Goal: Task Accomplishment & Management: Use online tool/utility

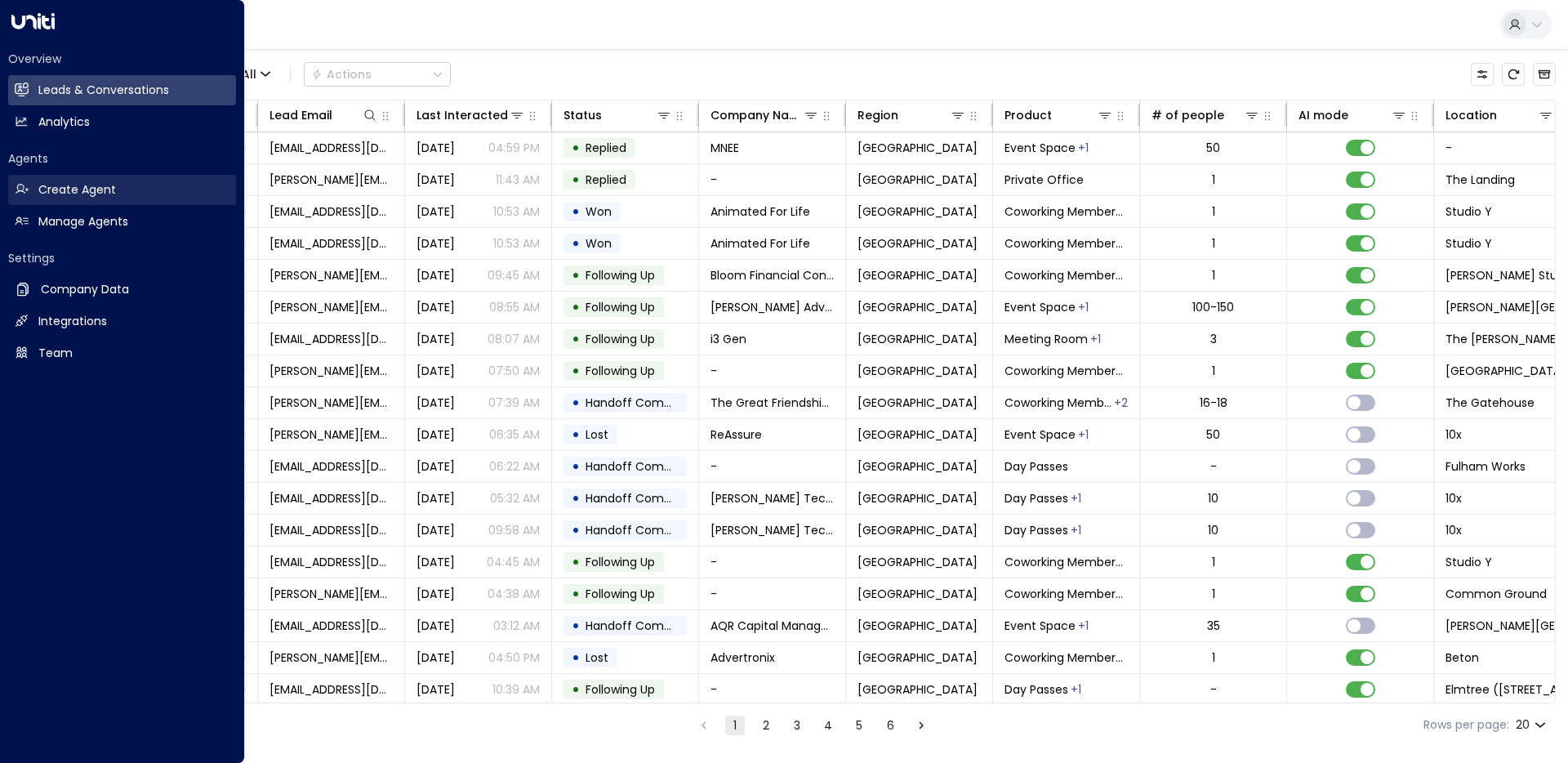
click at [91, 199] on link "Create Agent Create Agent" at bounding box center [122, 190] width 227 height 30
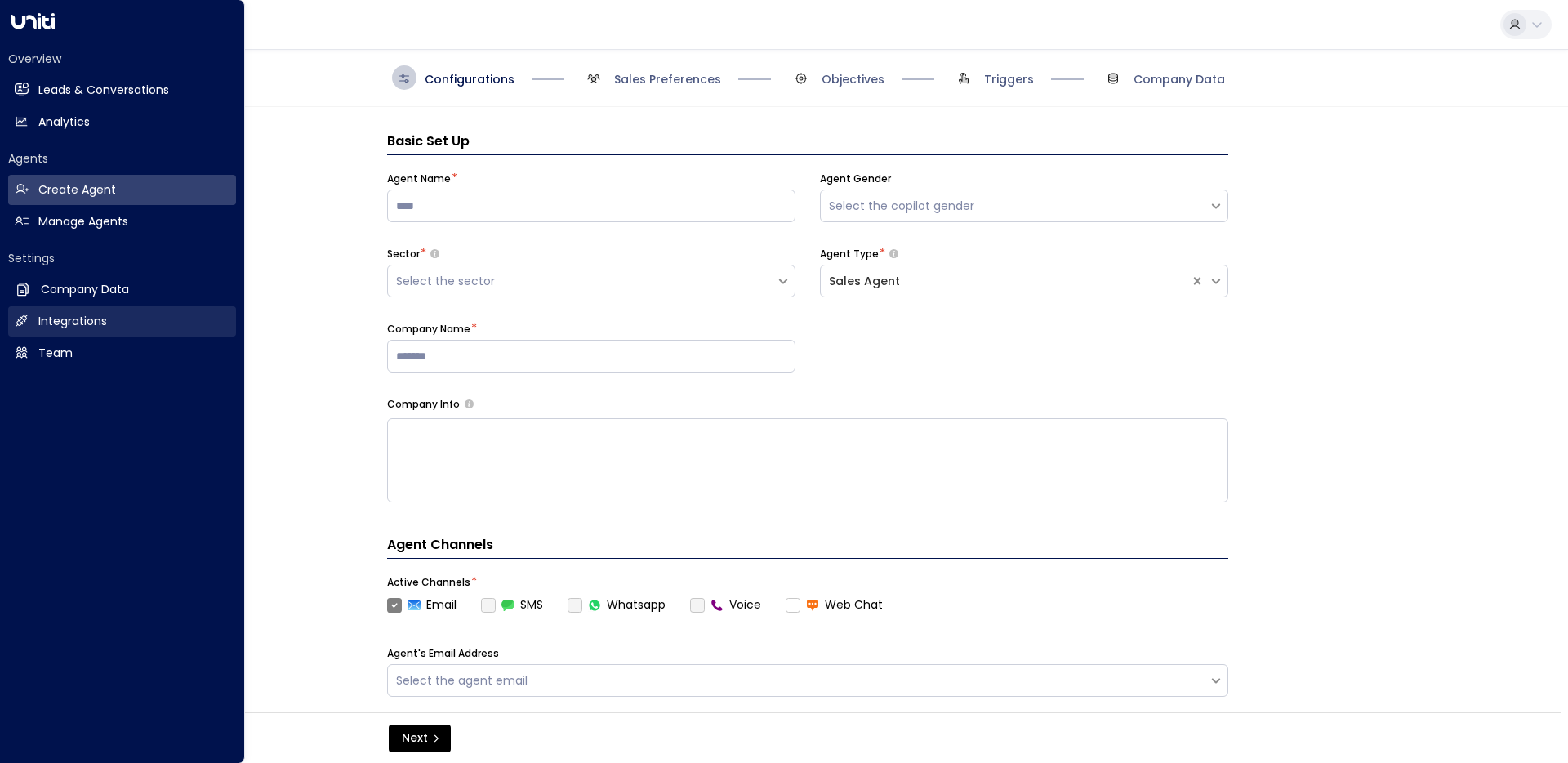
click at [141, 333] on link "Integrations Integrations" at bounding box center [122, 321] width 227 height 30
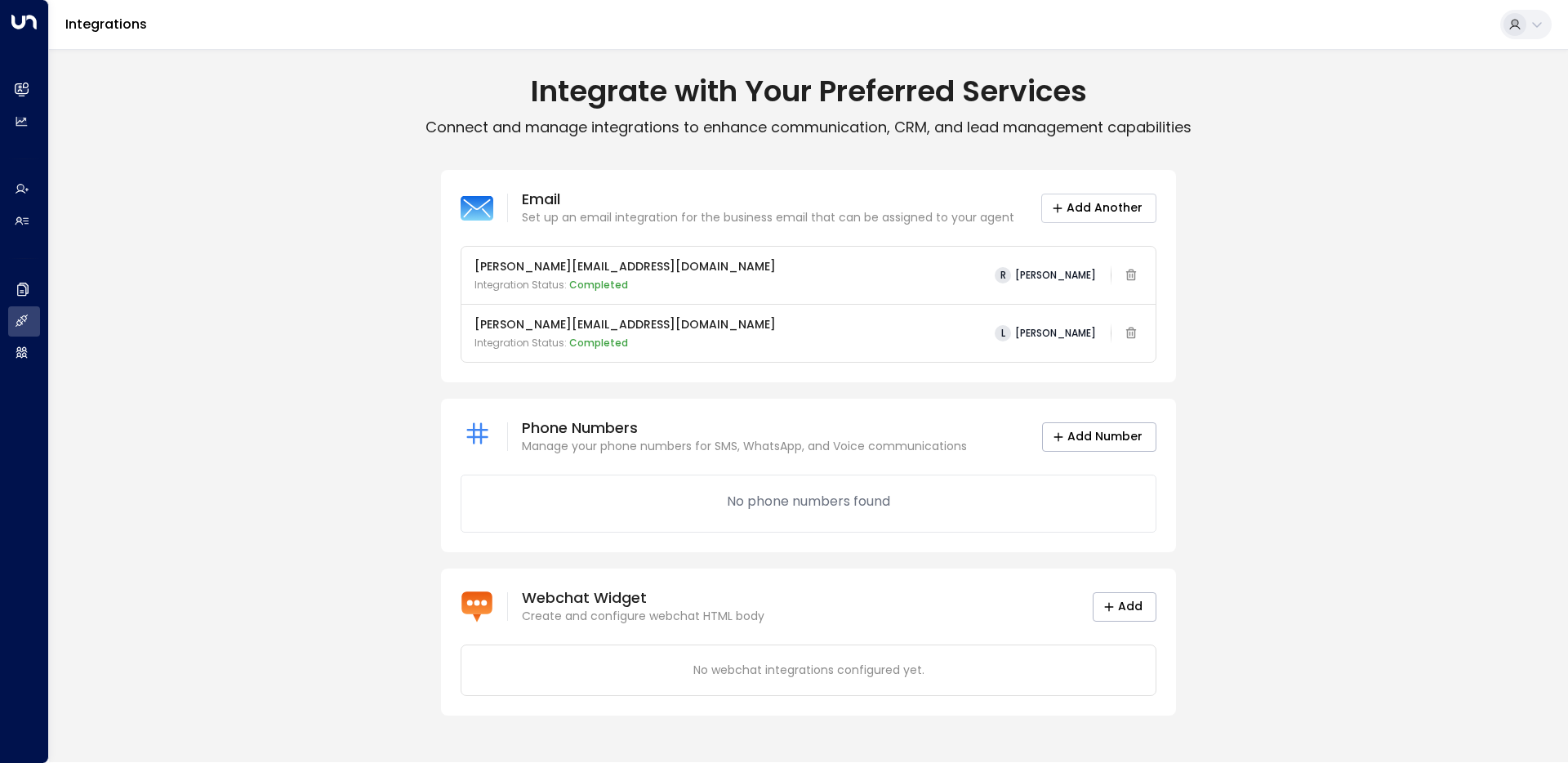
click at [1137, 210] on button "Add Another" at bounding box center [1099, 208] width 115 height 29
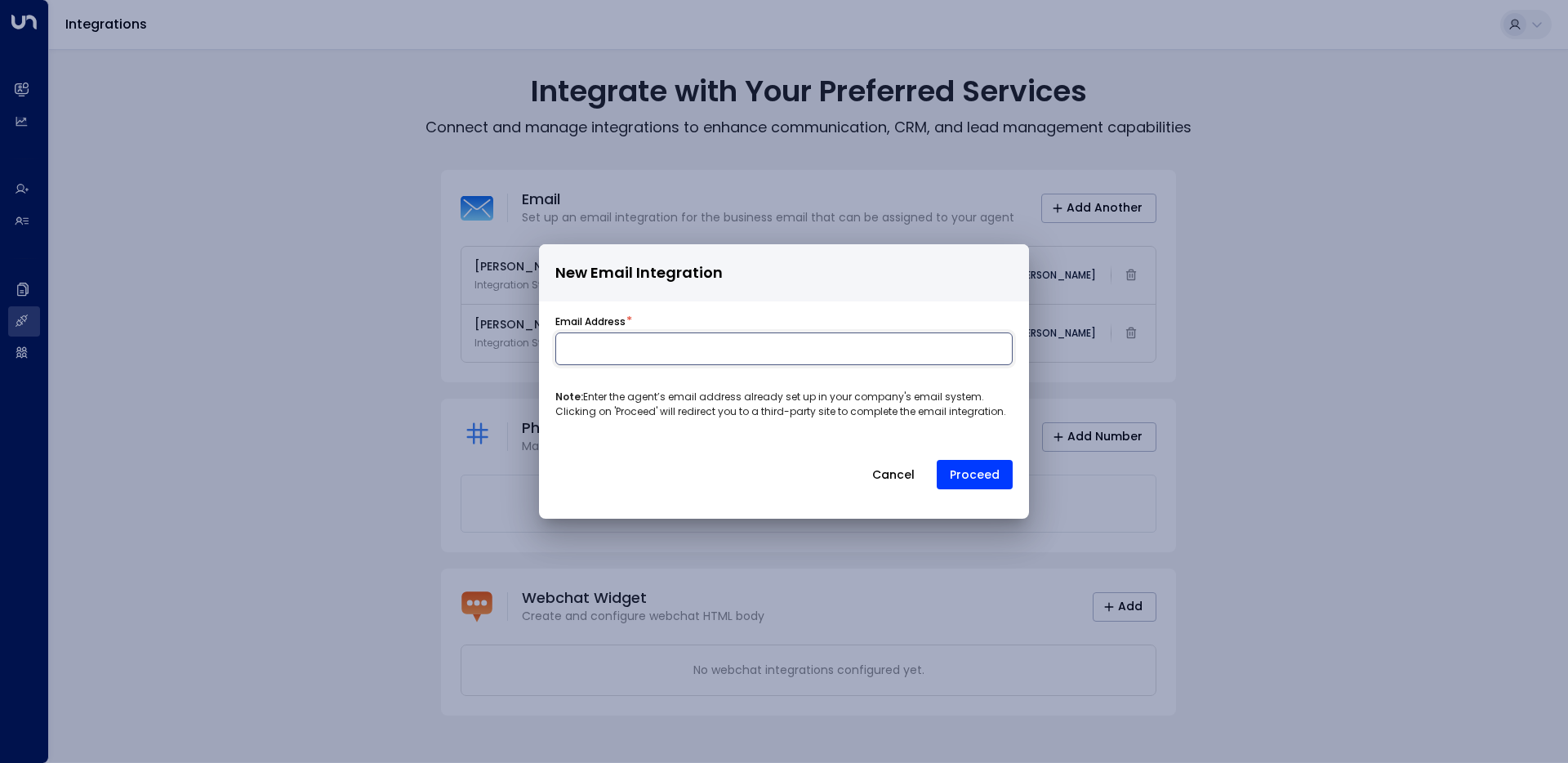
click at [703, 349] on input at bounding box center [784, 348] width 457 height 33
type input "**********"
click at [975, 478] on button "Proceed" at bounding box center [975, 474] width 76 height 29
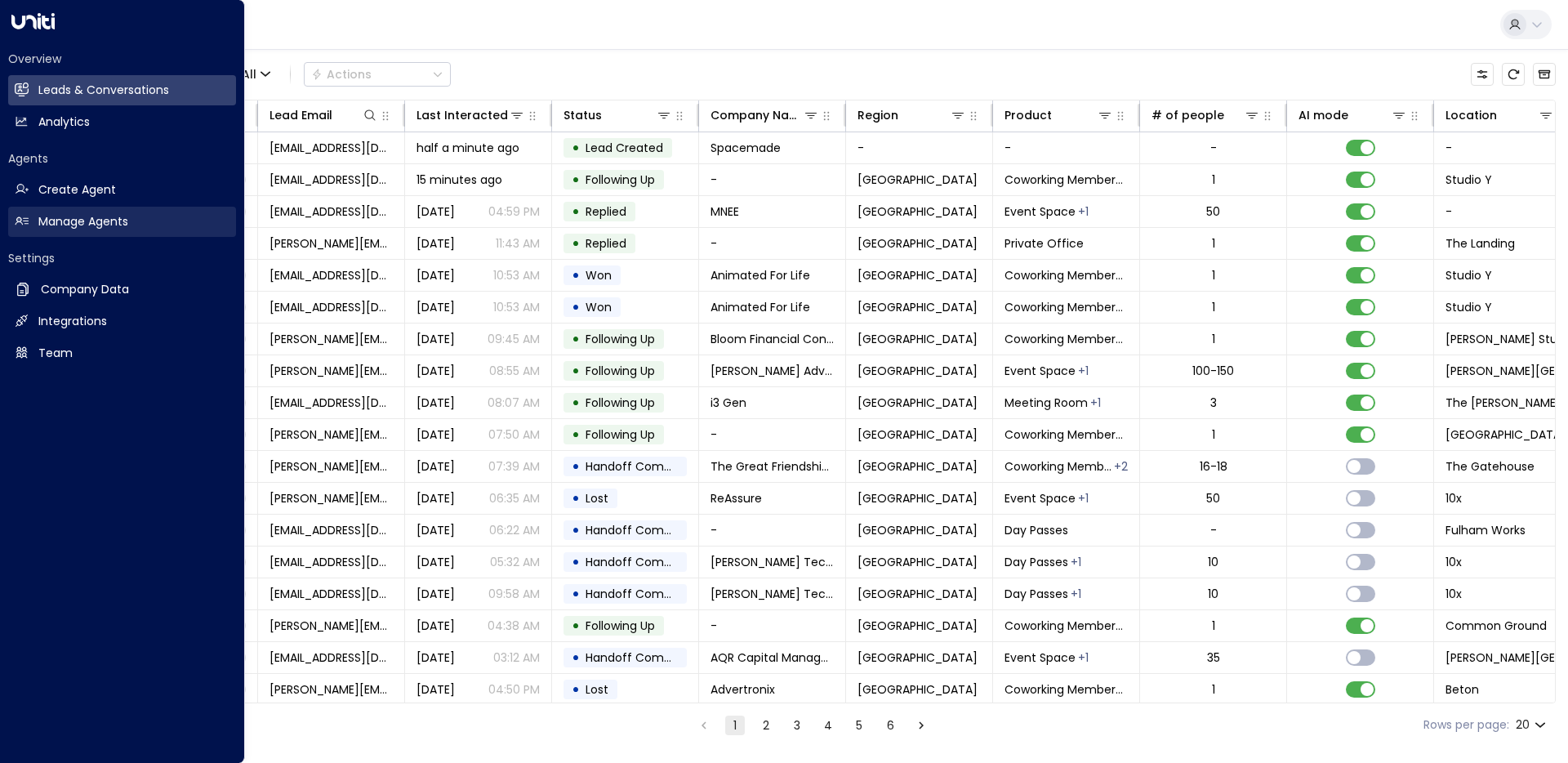
click at [68, 229] on h2 "Manage Agents" at bounding box center [83, 222] width 90 height 17
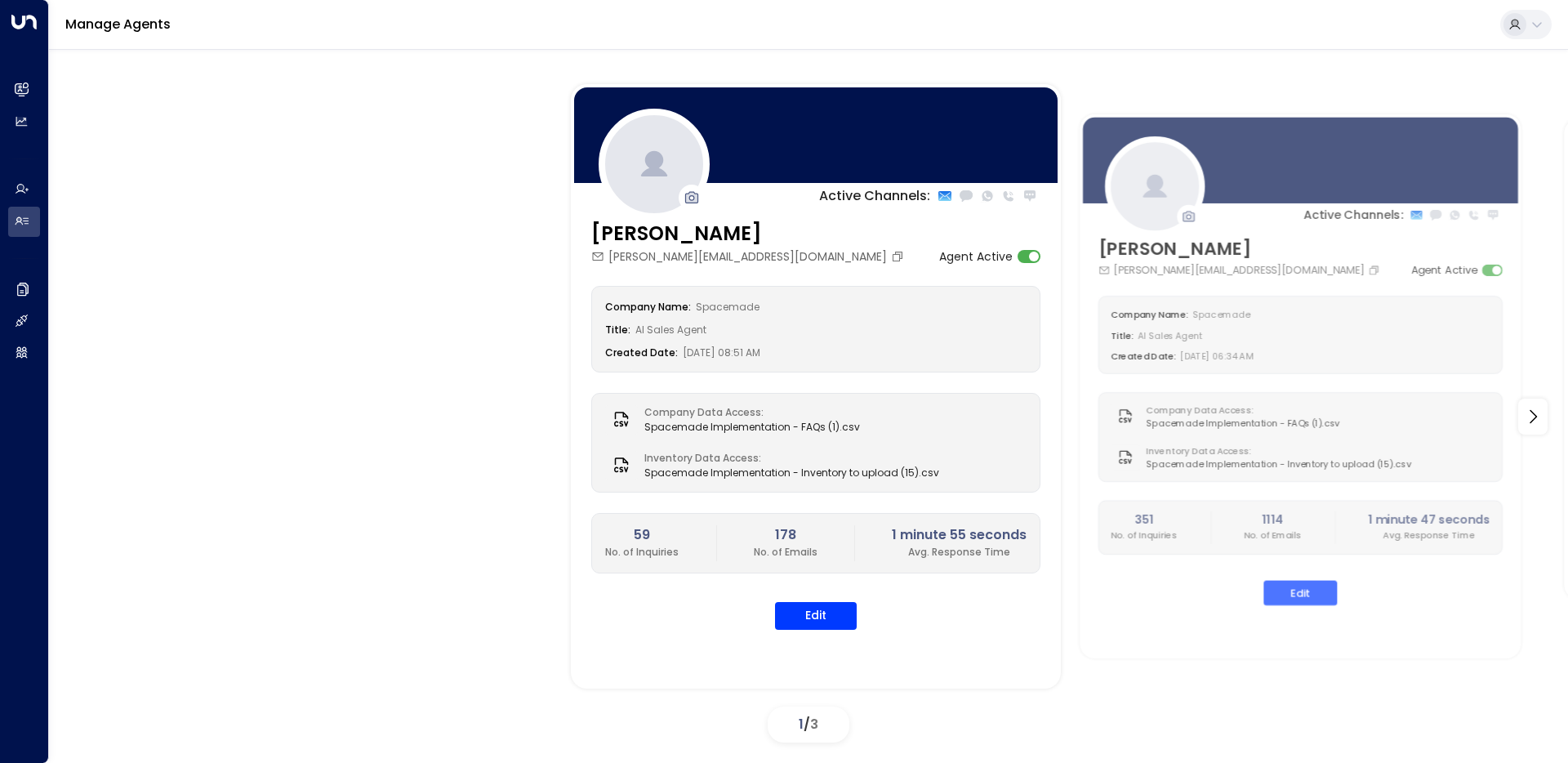
drag, startPoint x: 1279, startPoint y: 704, endPoint x: 824, endPoint y: 696, distance: 455.1
click at [824, 696] on div "Active Channels: [PERSON_NAME] [PERSON_NAME][EMAIL_ADDRESS][DOMAIN_NAME] Agent …" at bounding box center [808, 416] width 1437 height 665
click at [1532, 416] on icon at bounding box center [1533, 416] width 19 height 19
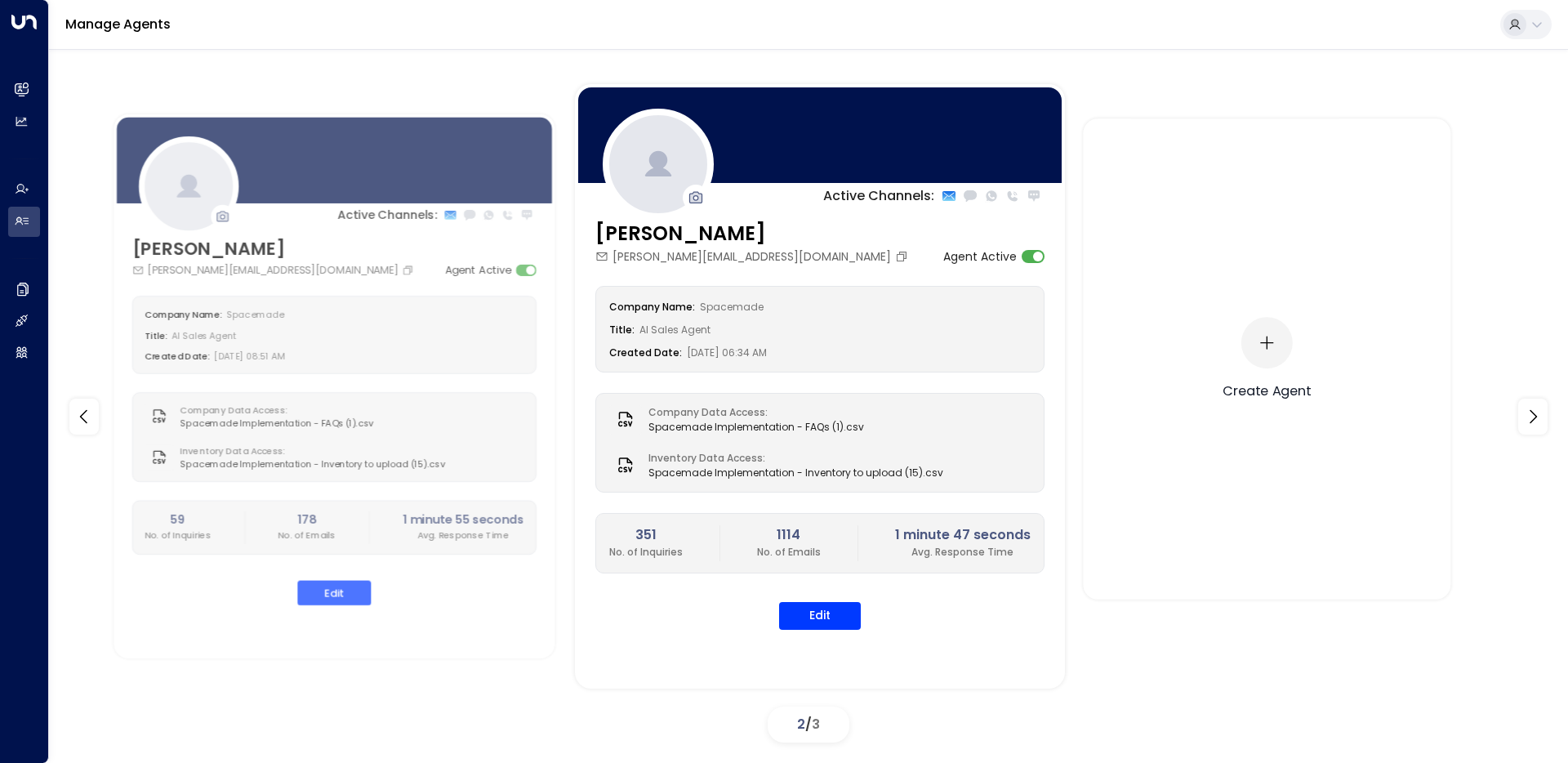
click at [1237, 353] on div "Create Agent" at bounding box center [1267, 358] width 88 height 480
click at [1261, 348] on icon "button" at bounding box center [1267, 342] width 18 height 18
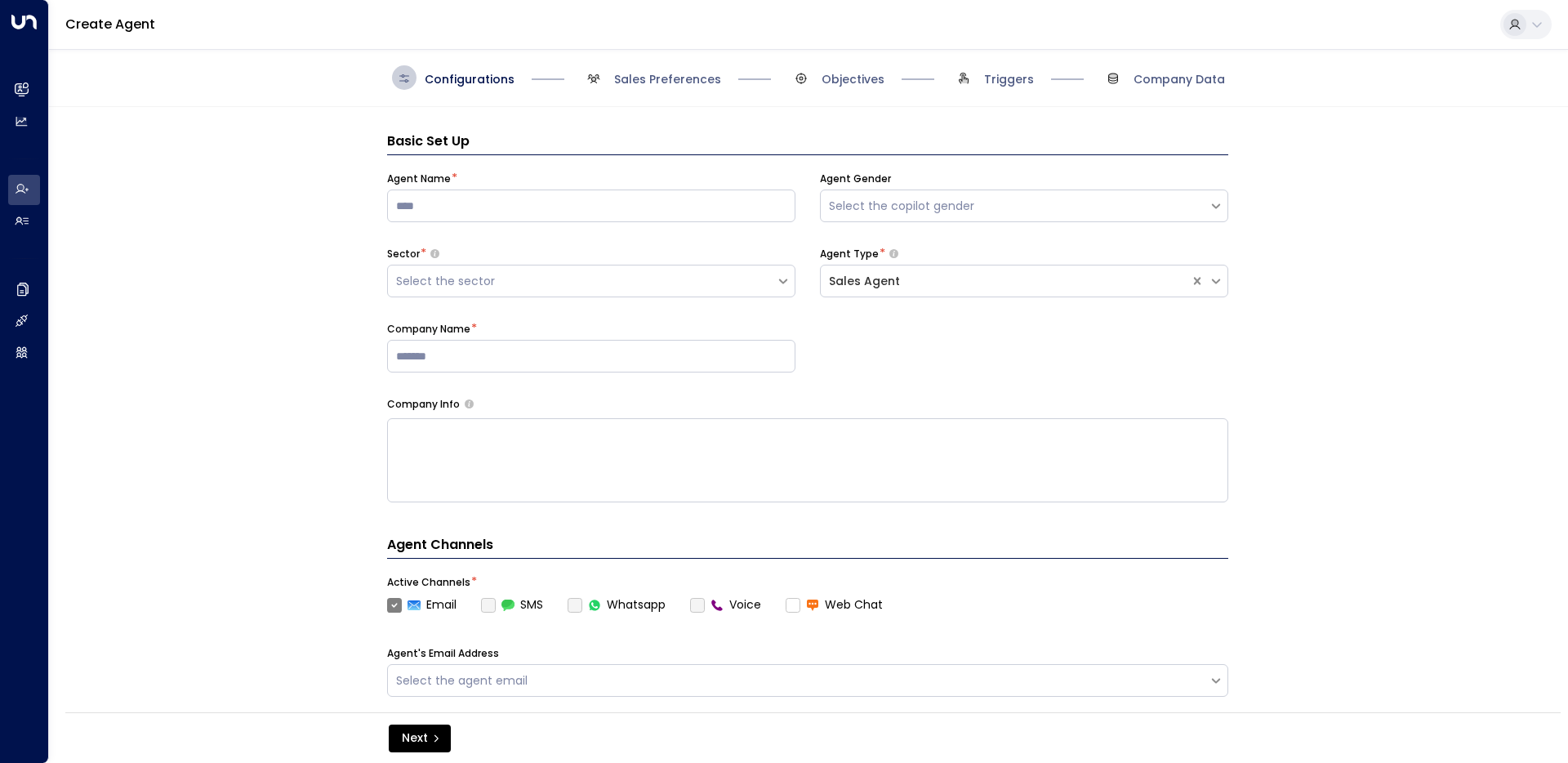
scroll to position [24, 0]
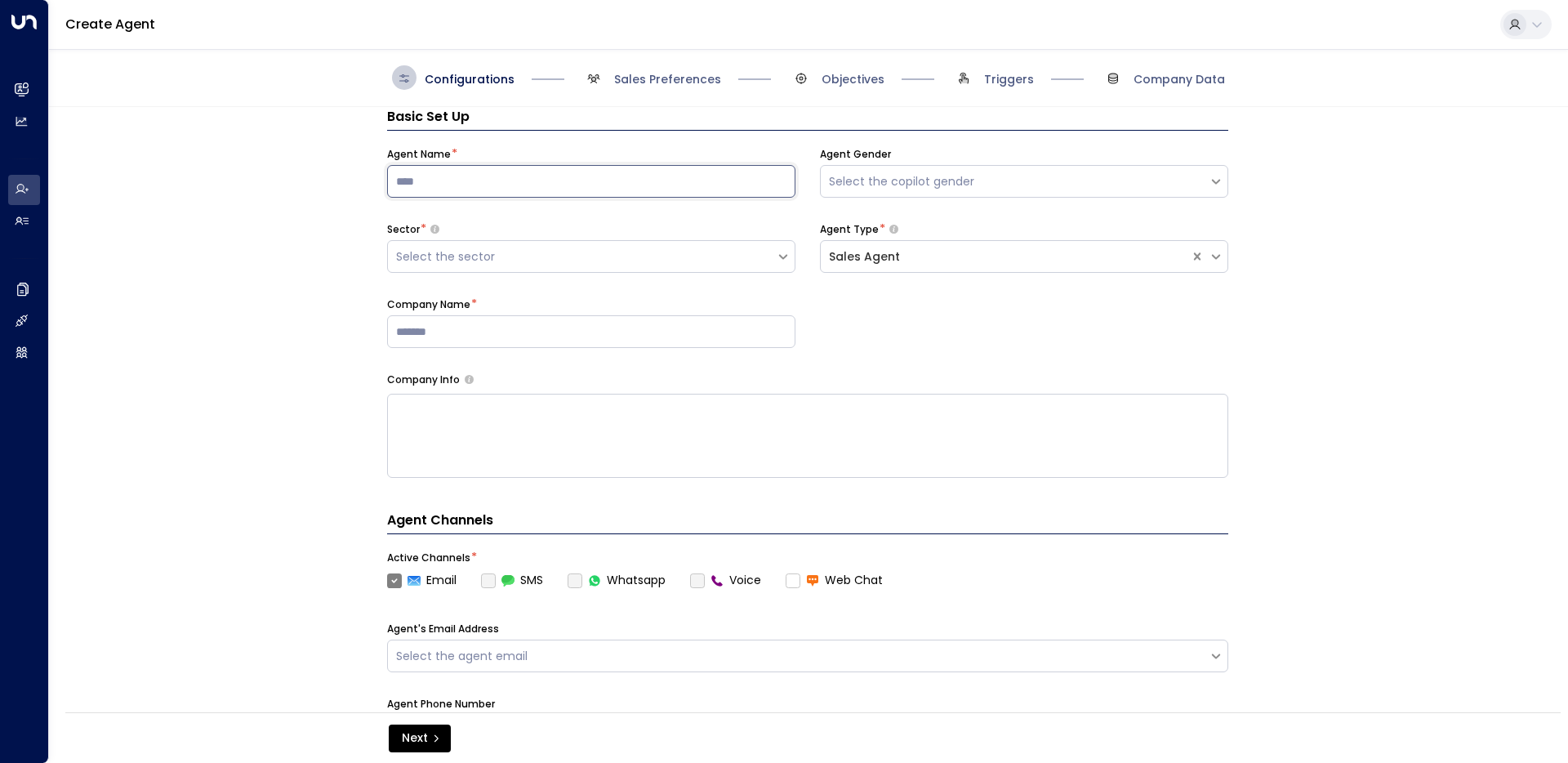
click at [457, 166] on input at bounding box center [591, 181] width 408 height 33
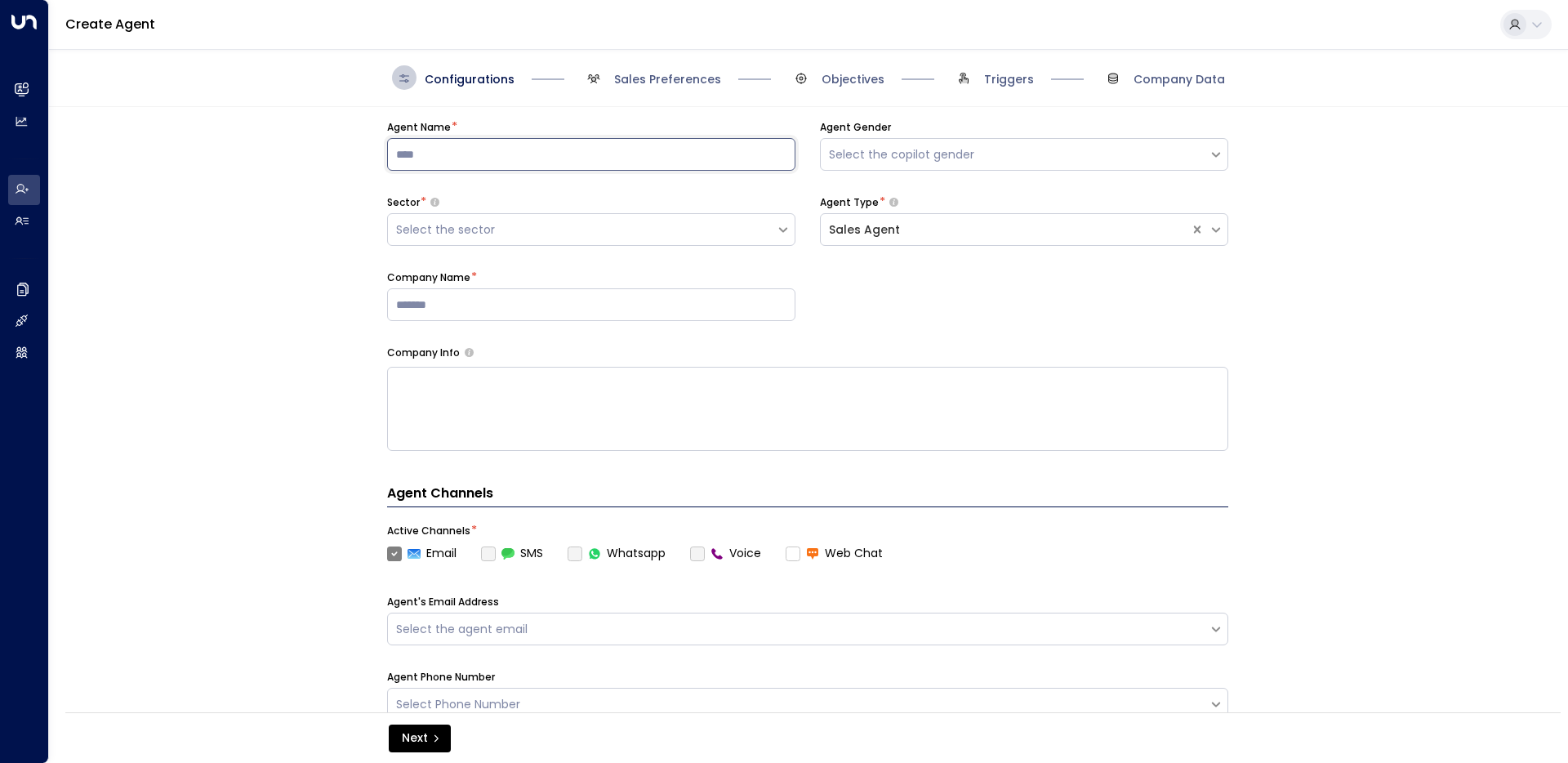
scroll to position [81, 0]
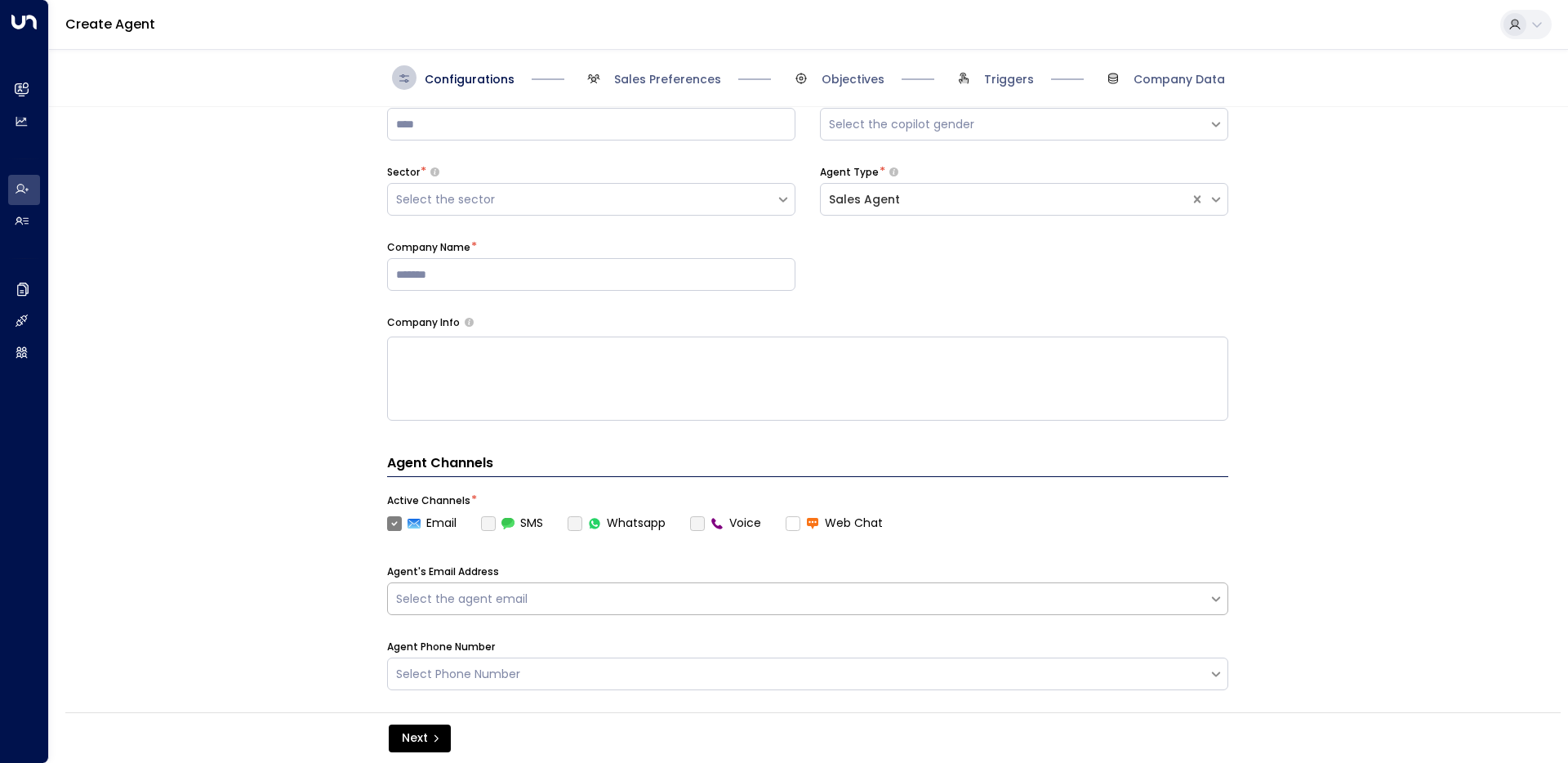
click at [606, 596] on div "Select the agent email" at bounding box center [798, 598] width 804 height 17
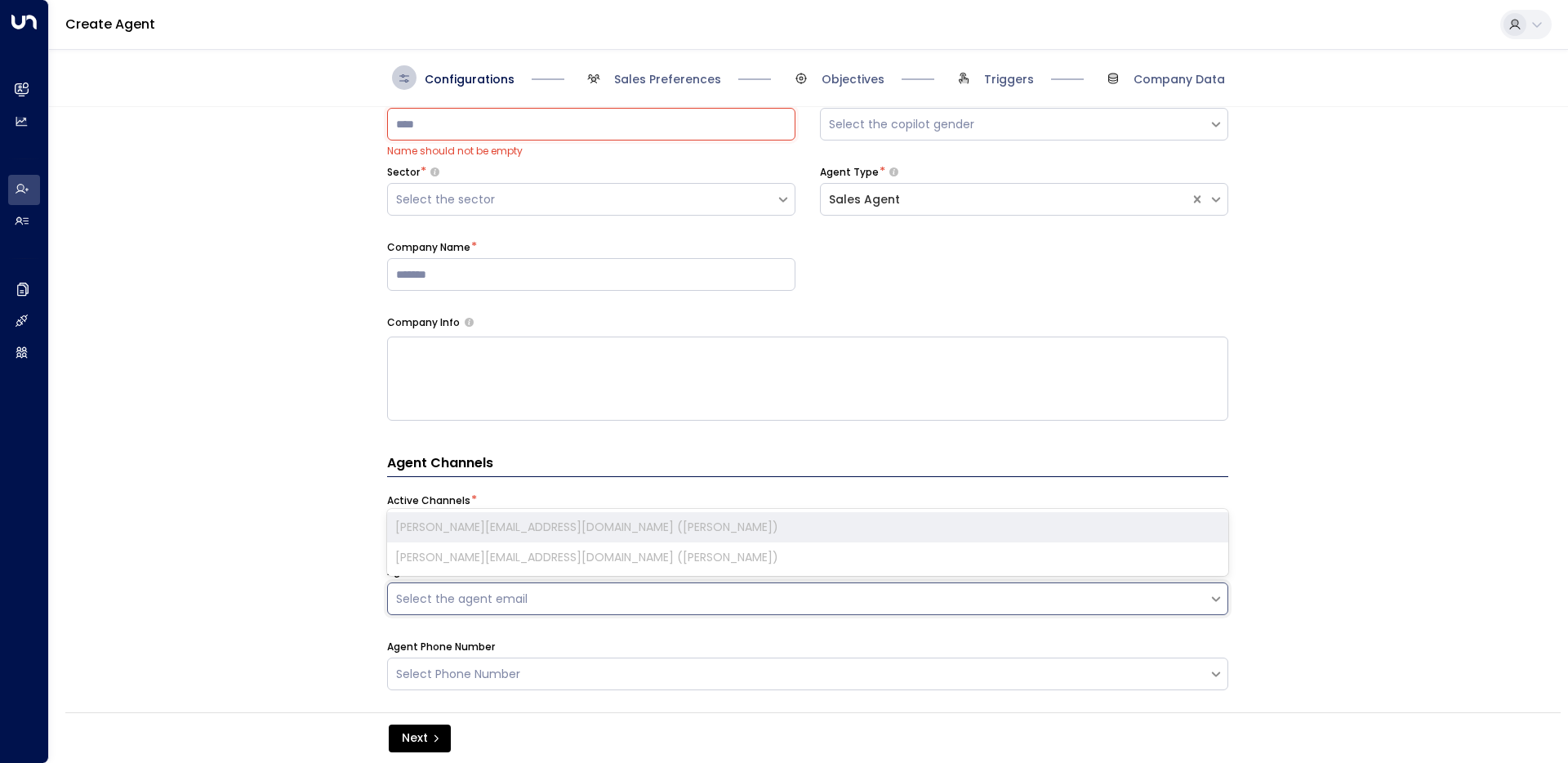
click at [606, 596] on div "Select the agent email" at bounding box center [798, 598] width 804 height 17
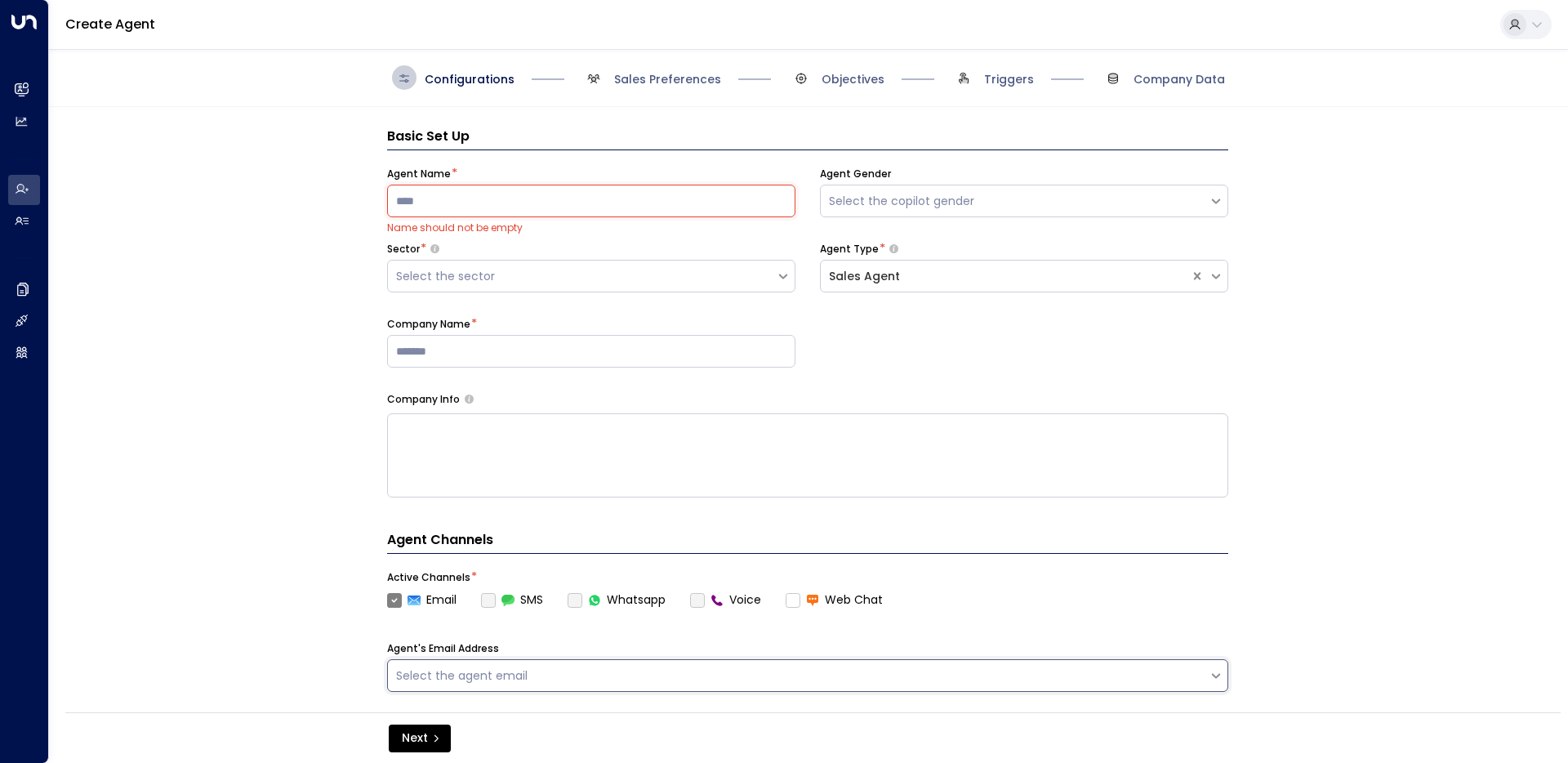
scroll to position [0, 0]
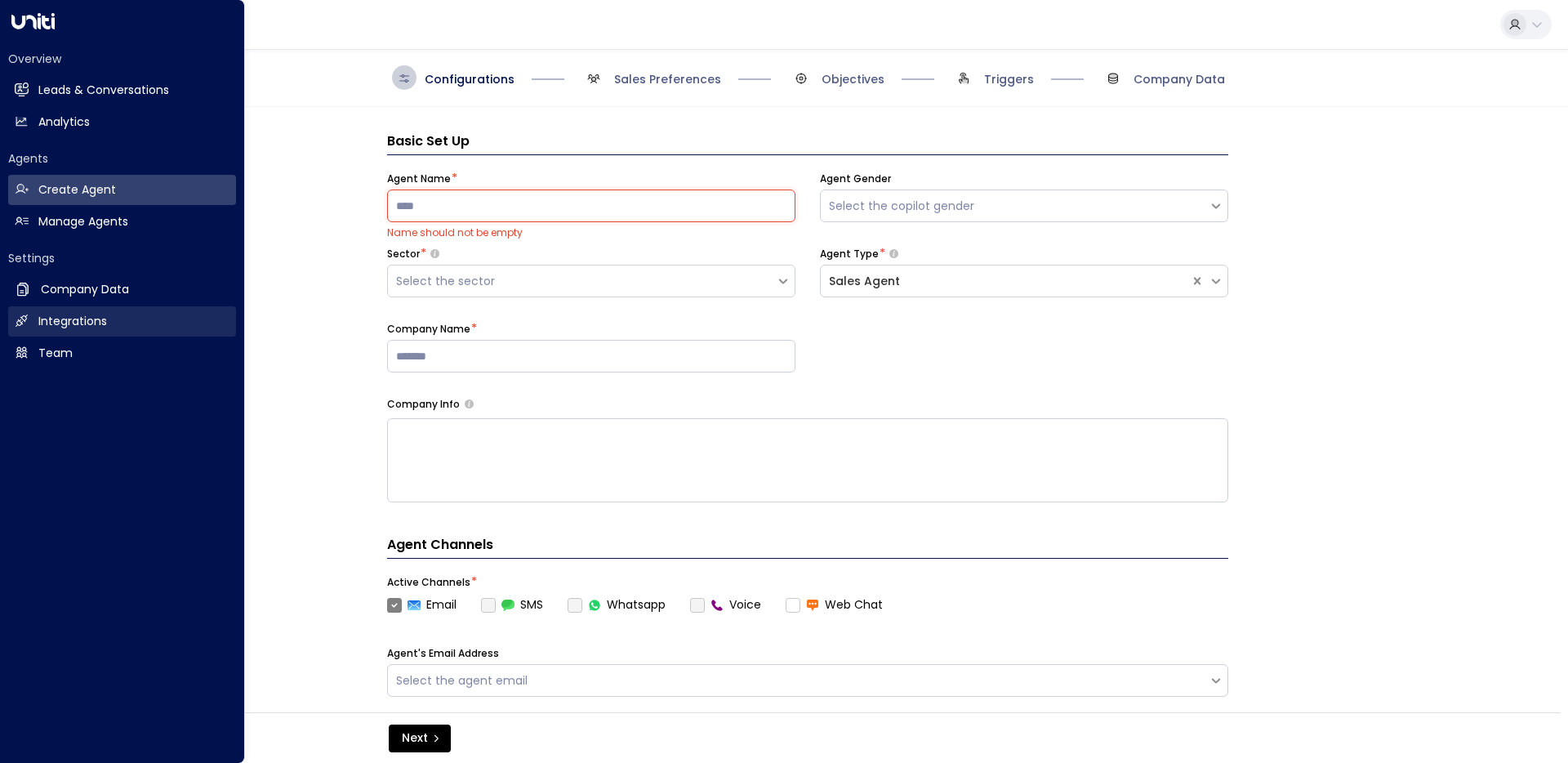
click at [51, 330] on link "Integrations Integrations" at bounding box center [122, 321] width 227 height 30
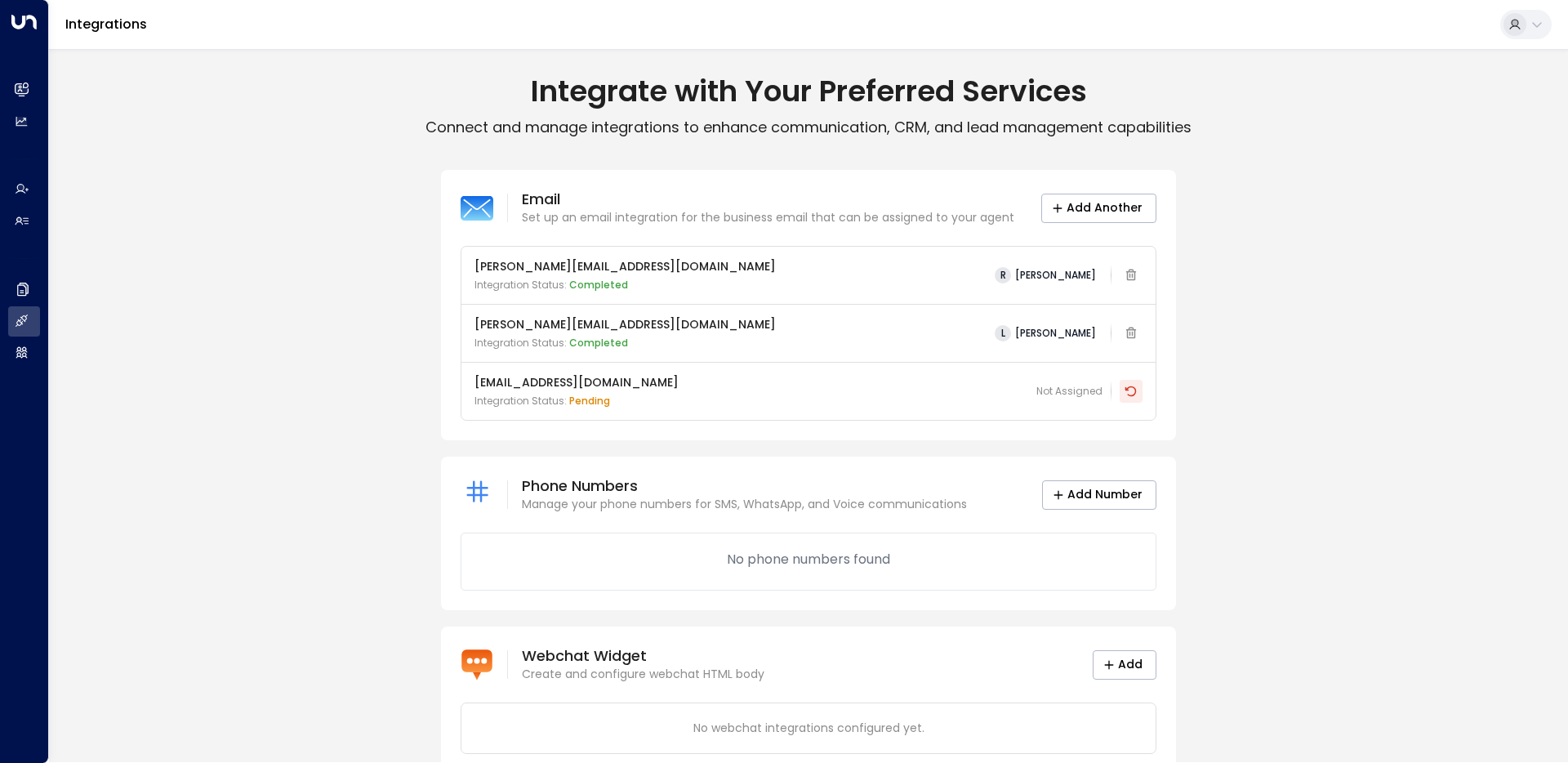
click at [1133, 391] on icon at bounding box center [1132, 390] width 12 height 11
click at [1322, 482] on div "Email Set up an email integration for the business email that can be assigned t…" at bounding box center [808, 471] width 1519 height 604
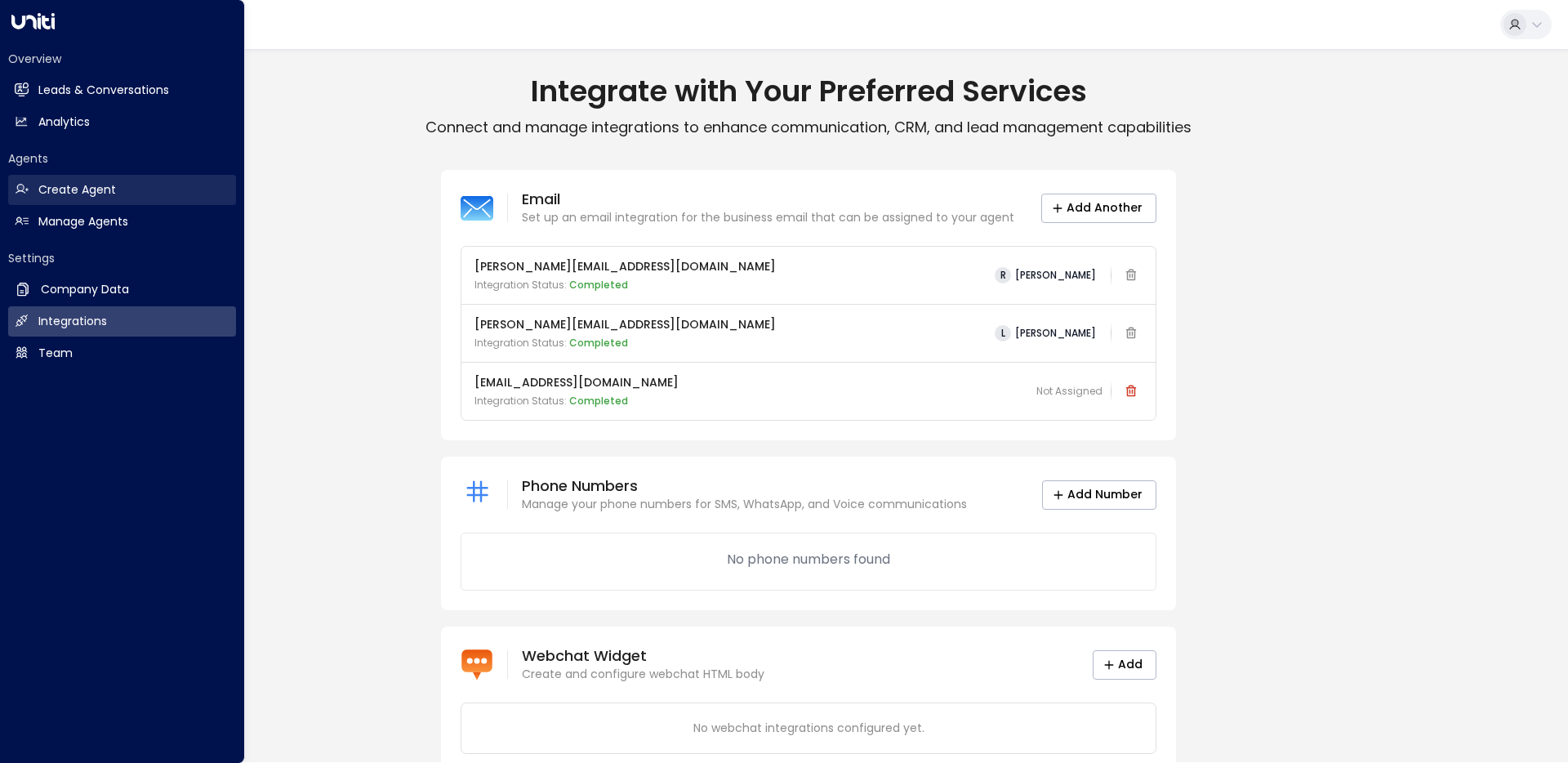
click at [71, 192] on h2 "Create Agent" at bounding box center [77, 190] width 77 height 17
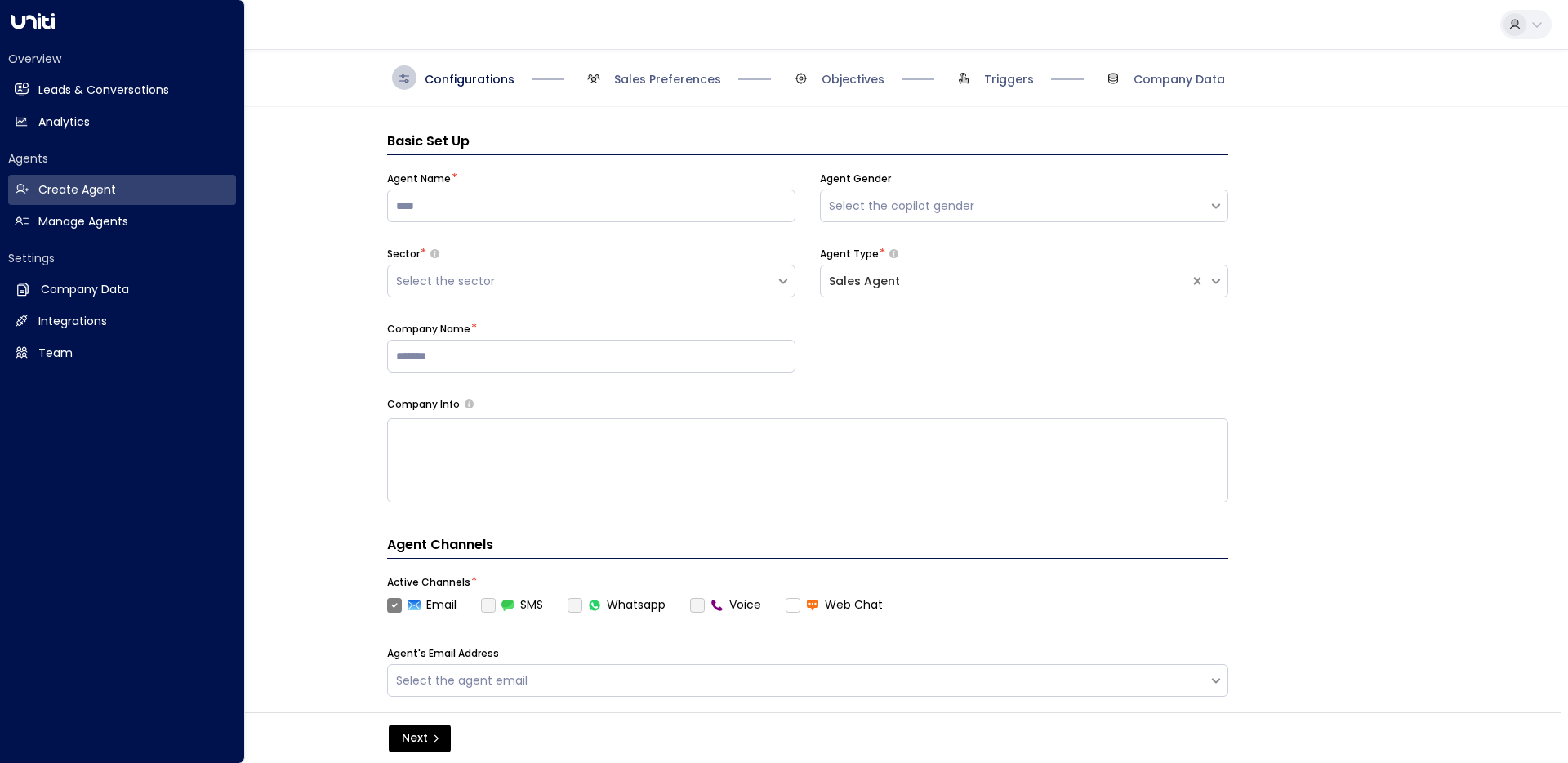
scroll to position [24, 0]
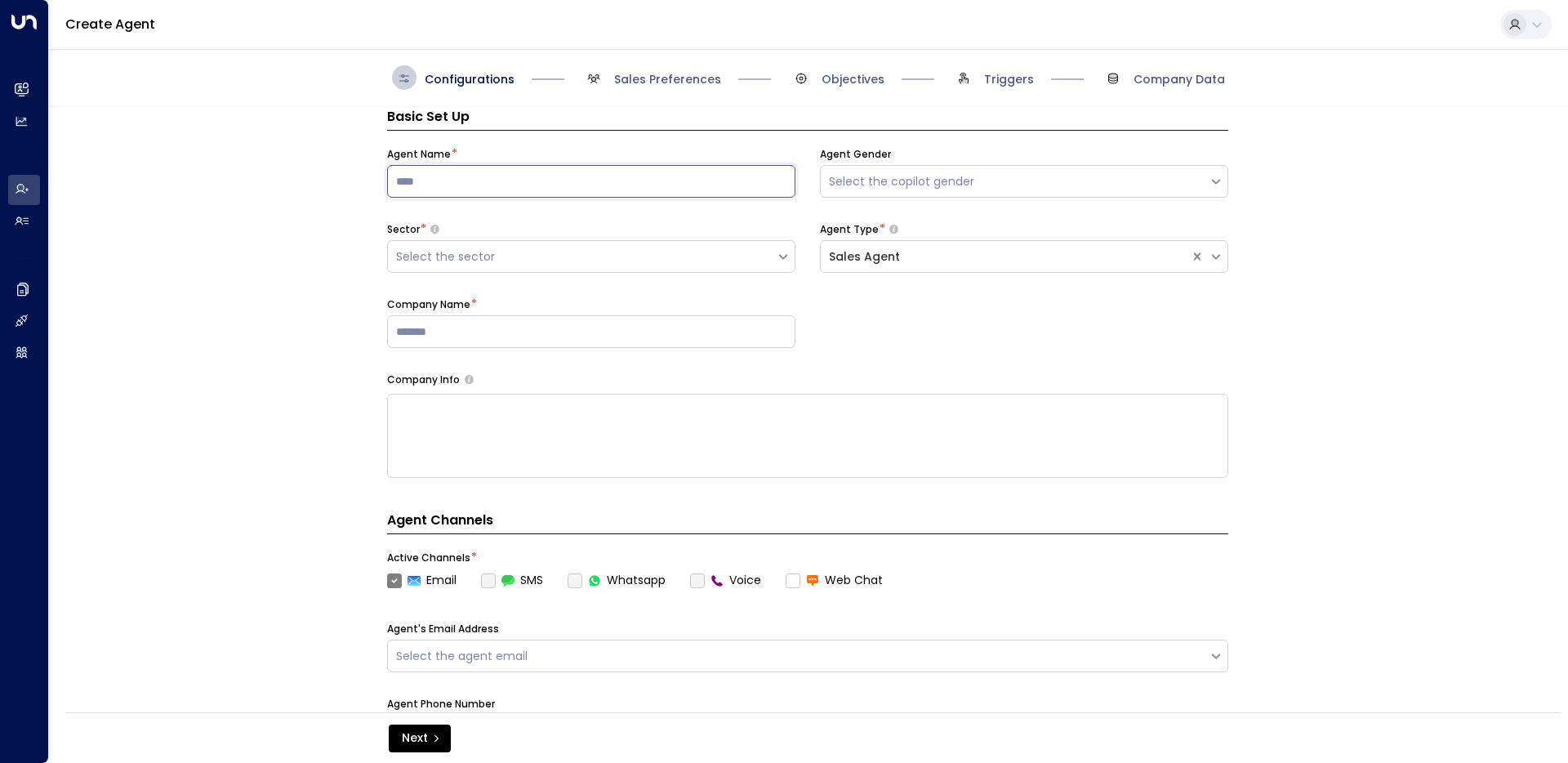
click at [557, 190] on input at bounding box center [591, 181] width 408 height 33
type input "*"
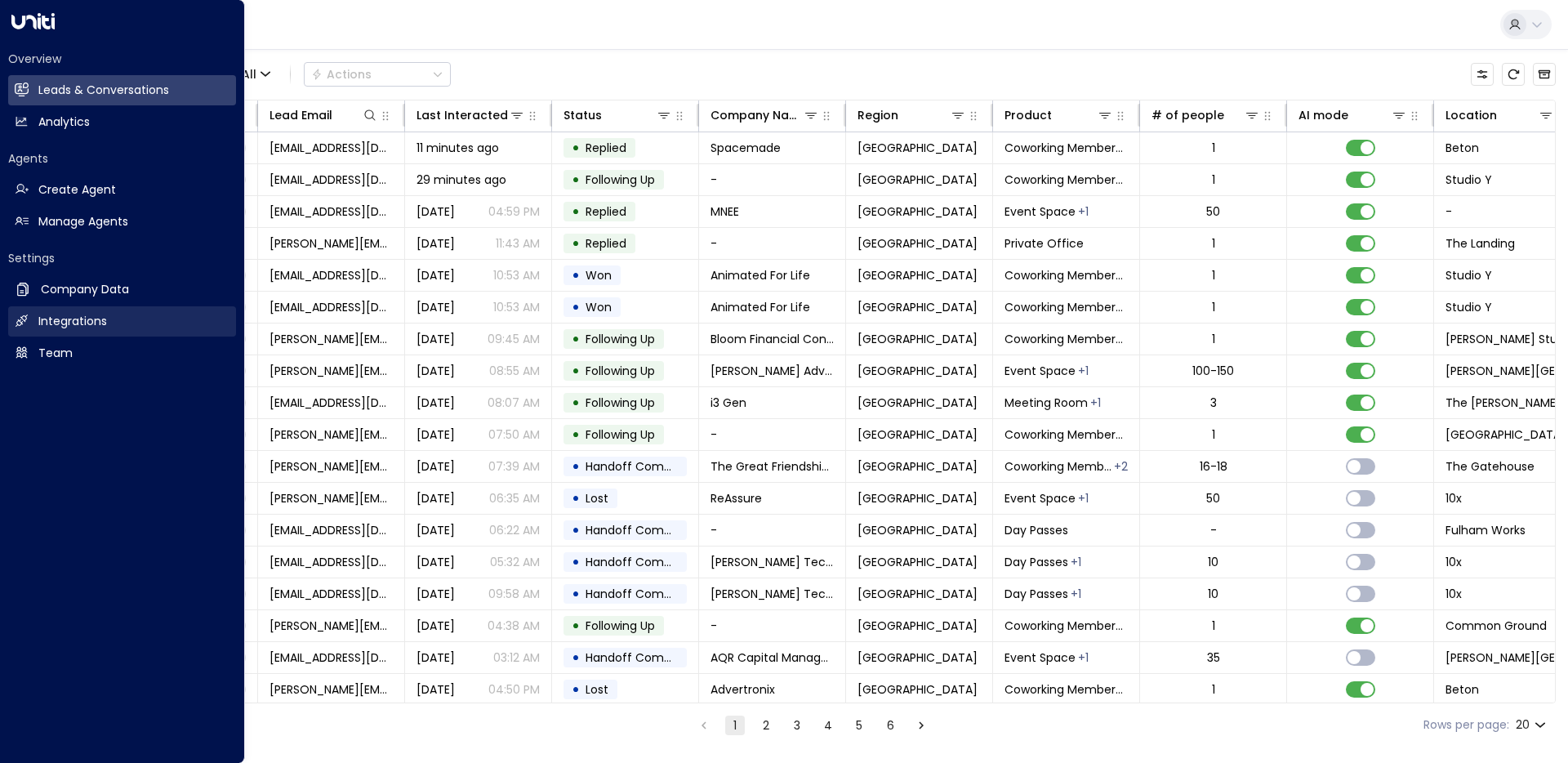
click at [58, 314] on h2 "Integrations" at bounding box center [73, 321] width 69 height 17
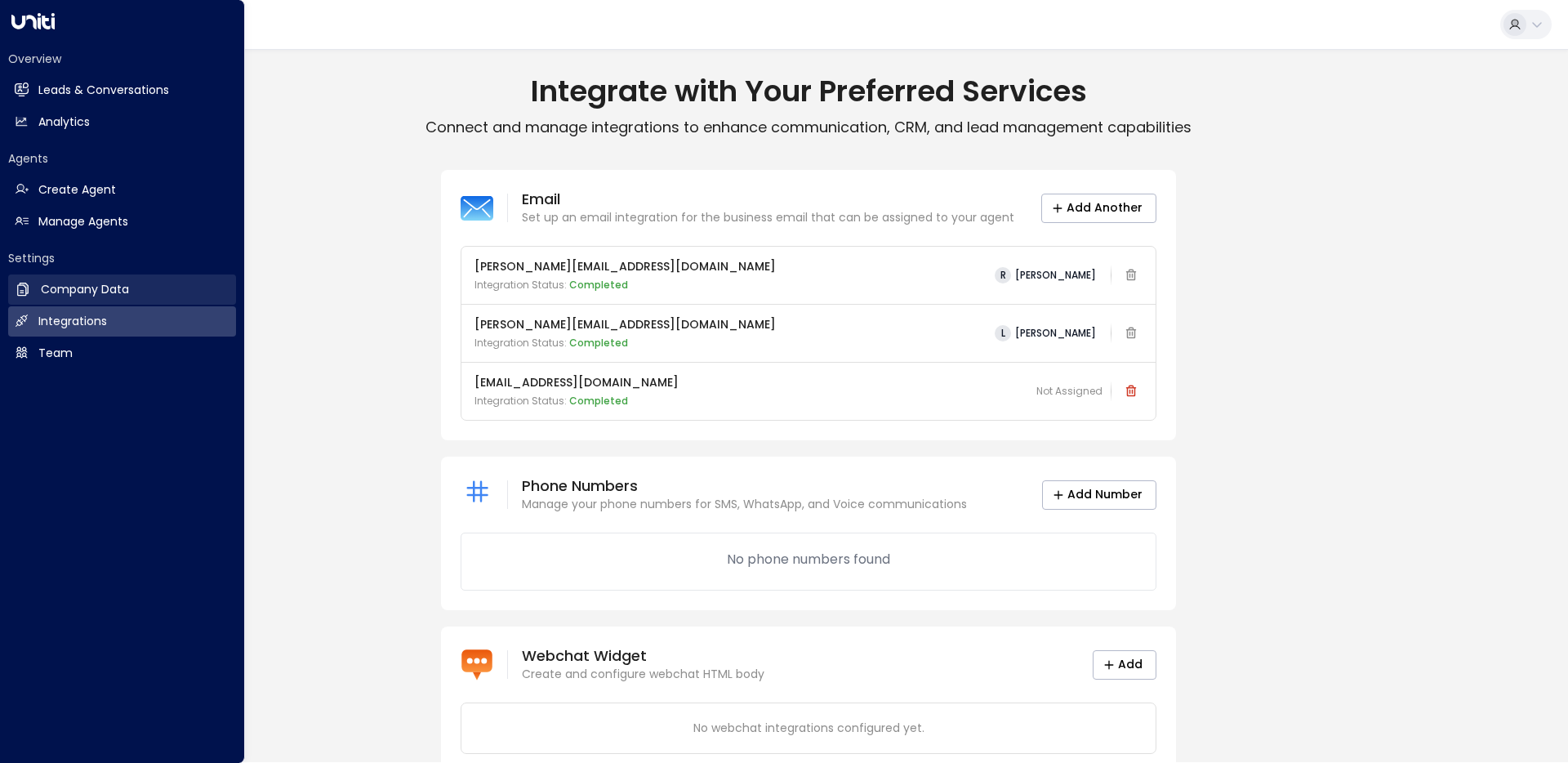
click at [34, 295] on link "Company Data Company Data" at bounding box center [122, 290] width 227 height 30
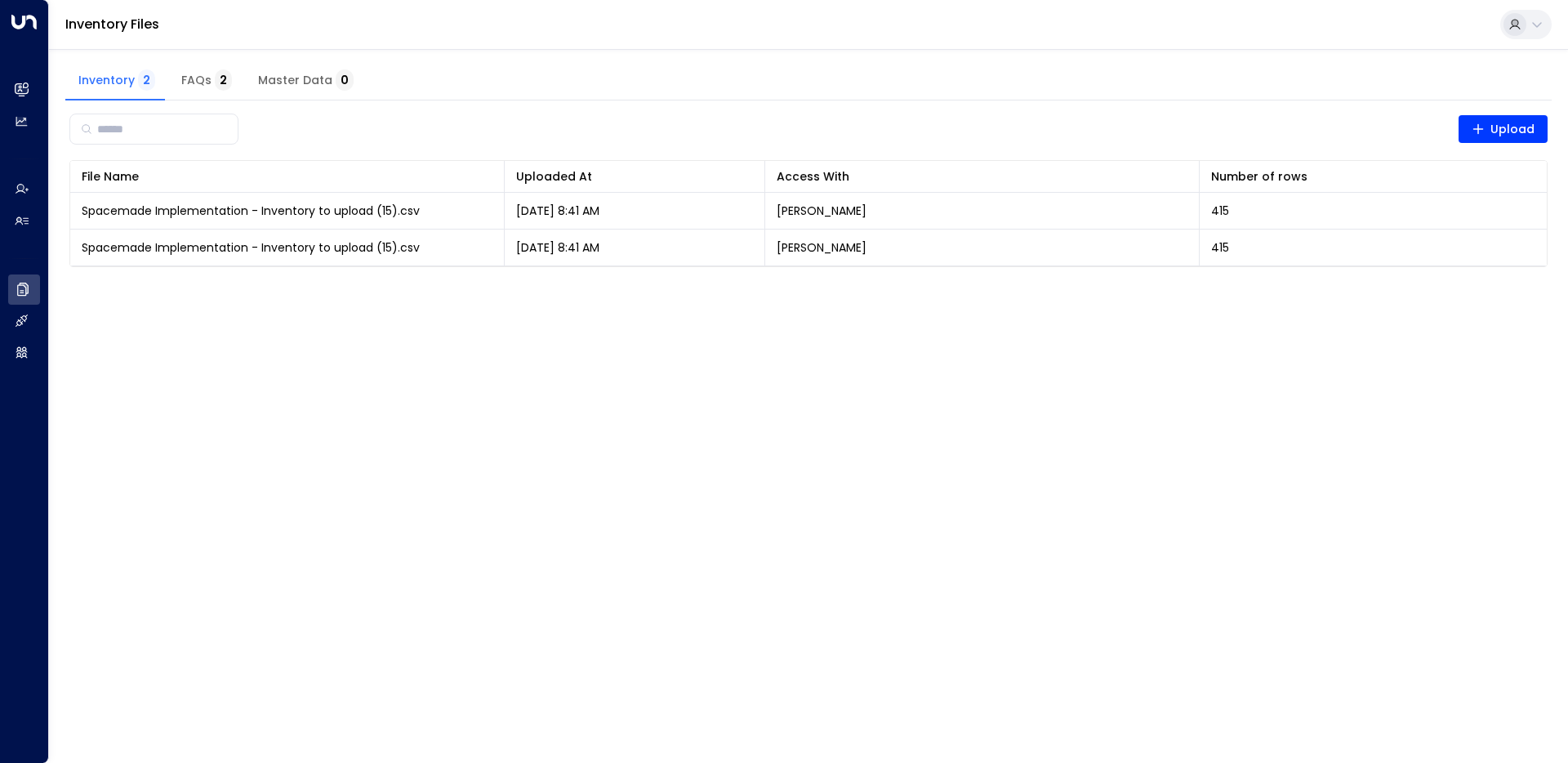
click at [943, 287] on html "Overview Leads & Conversations Leads & Conversations Analytics Analytics Agents…" at bounding box center [784, 144] width 1568 height 287
